Goal: Go to known website: Access a specific website the user already knows

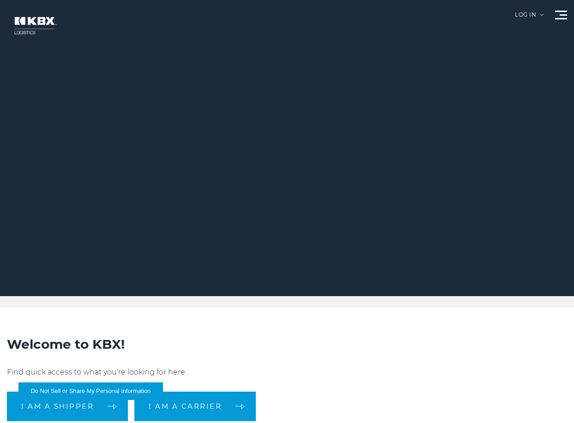
click at [539, 10] on div at bounding box center [290, 148] width 581 height 296
click at [541, 14] on img at bounding box center [542, 15] width 4 height 2
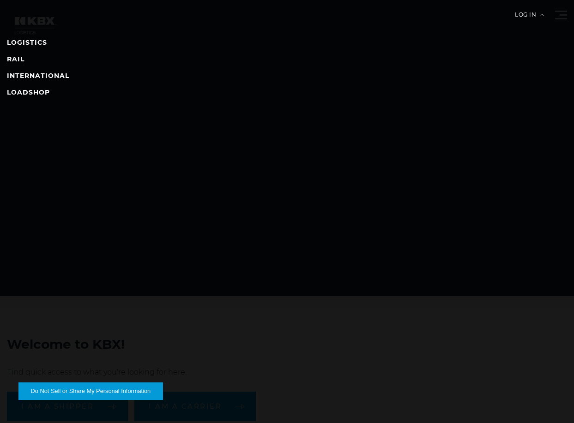
click at [23, 60] on link "RAIL" at bounding box center [16, 59] width 18 height 8
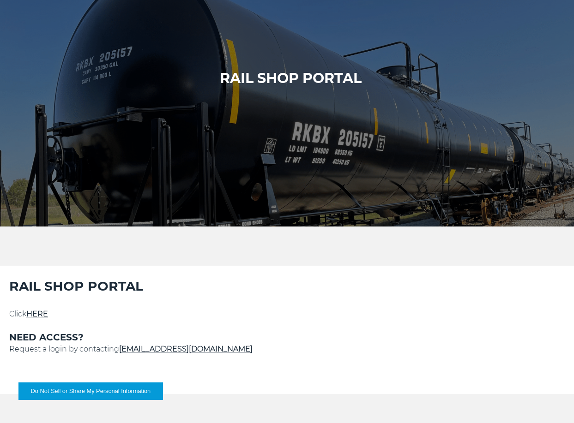
scroll to position [185, 0]
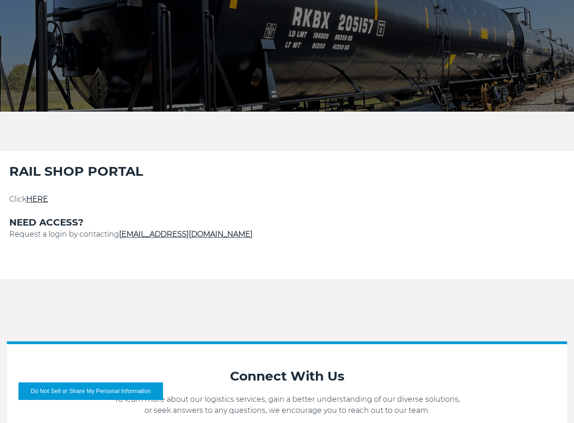
click at [39, 199] on link "HERE" at bounding box center [37, 199] width 22 height 9
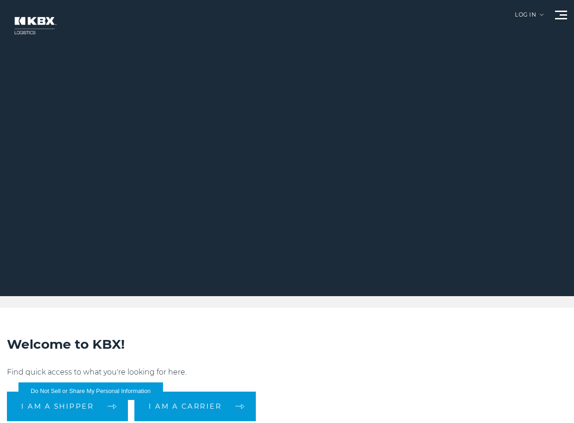
click at [527, 12] on div "Log in" at bounding box center [529, 18] width 29 height 12
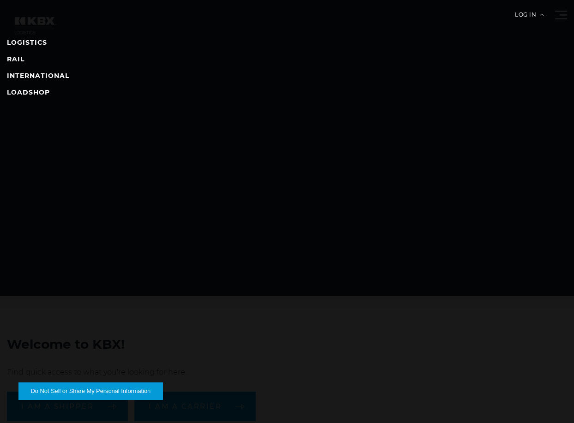
click at [20, 58] on link "RAIL" at bounding box center [16, 59] width 18 height 8
